Goal: Task Accomplishment & Management: Use online tool/utility

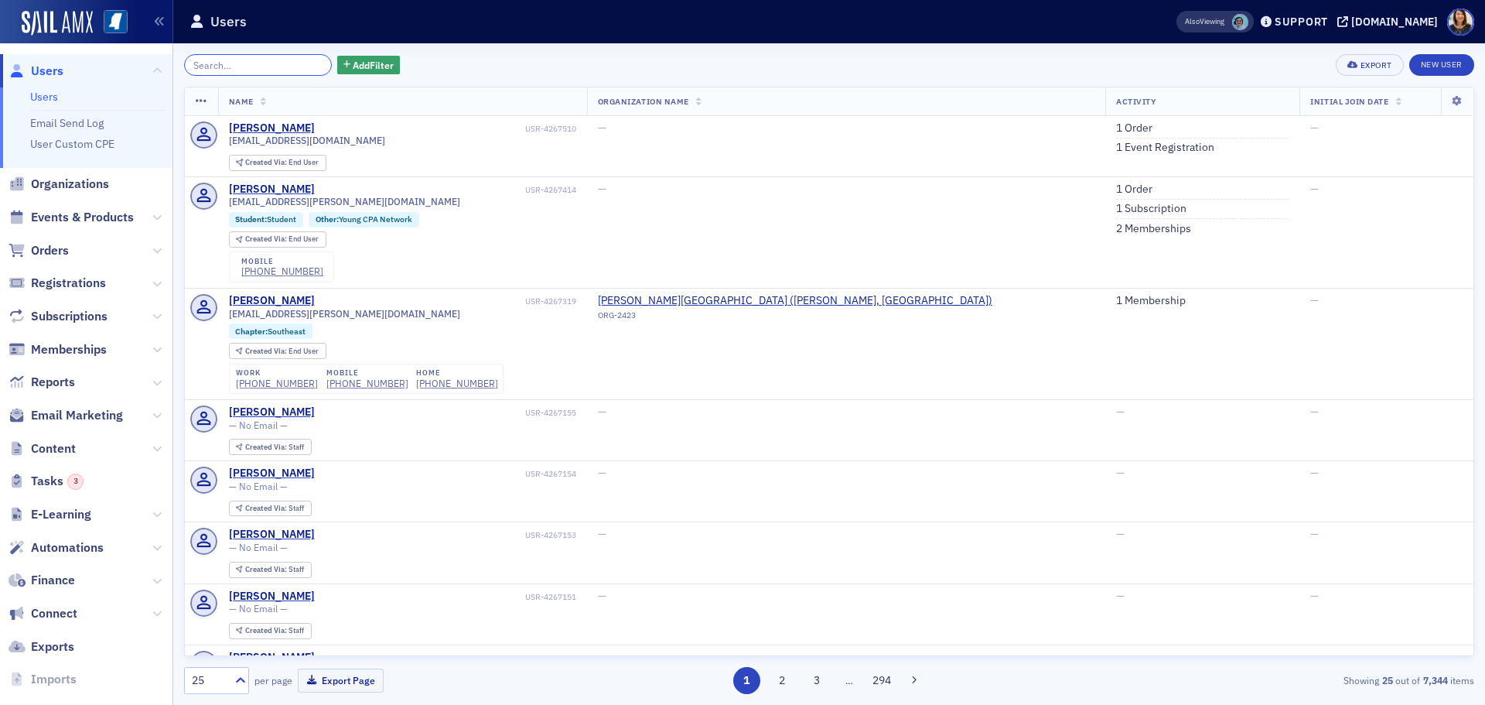
click at [272, 67] on input "search" at bounding box center [258, 65] width 148 height 22
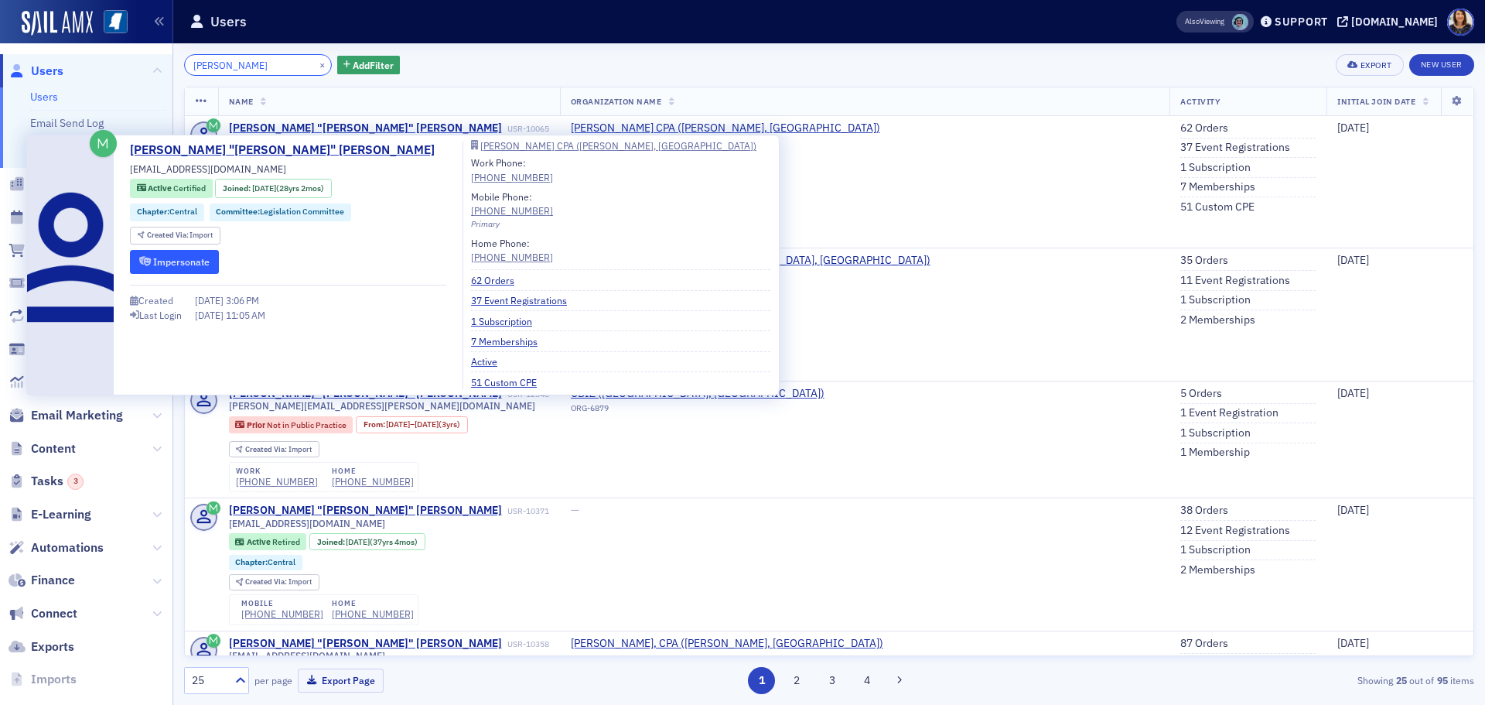
type input "[PERSON_NAME]"
click at [179, 263] on button "Impersonate" at bounding box center [174, 262] width 89 height 24
